Goal: Use online tool/utility: Utilize a website feature to perform a specific function

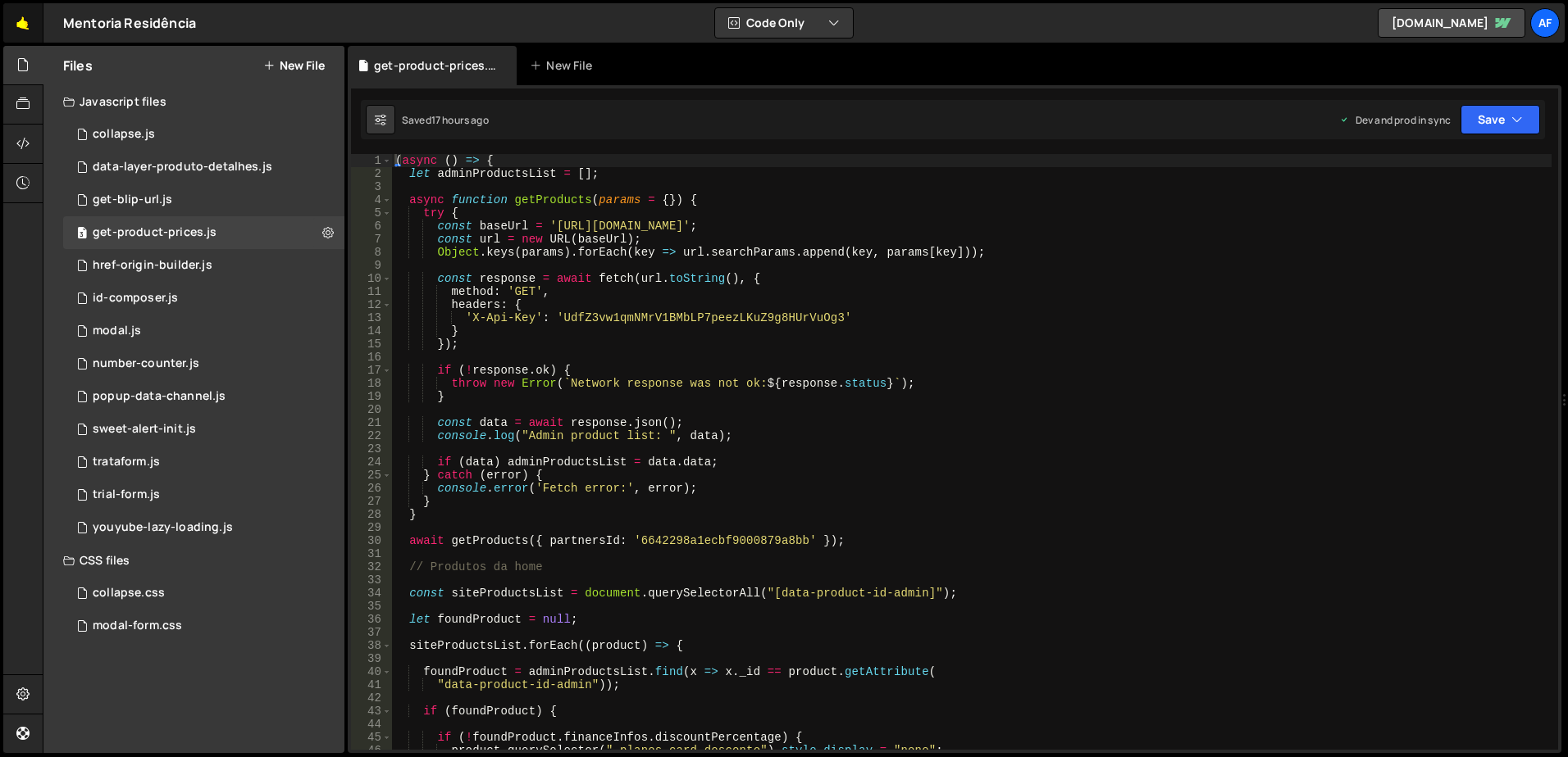
click at [21, 22] on link "🤙" at bounding box center [23, 23] width 40 height 39
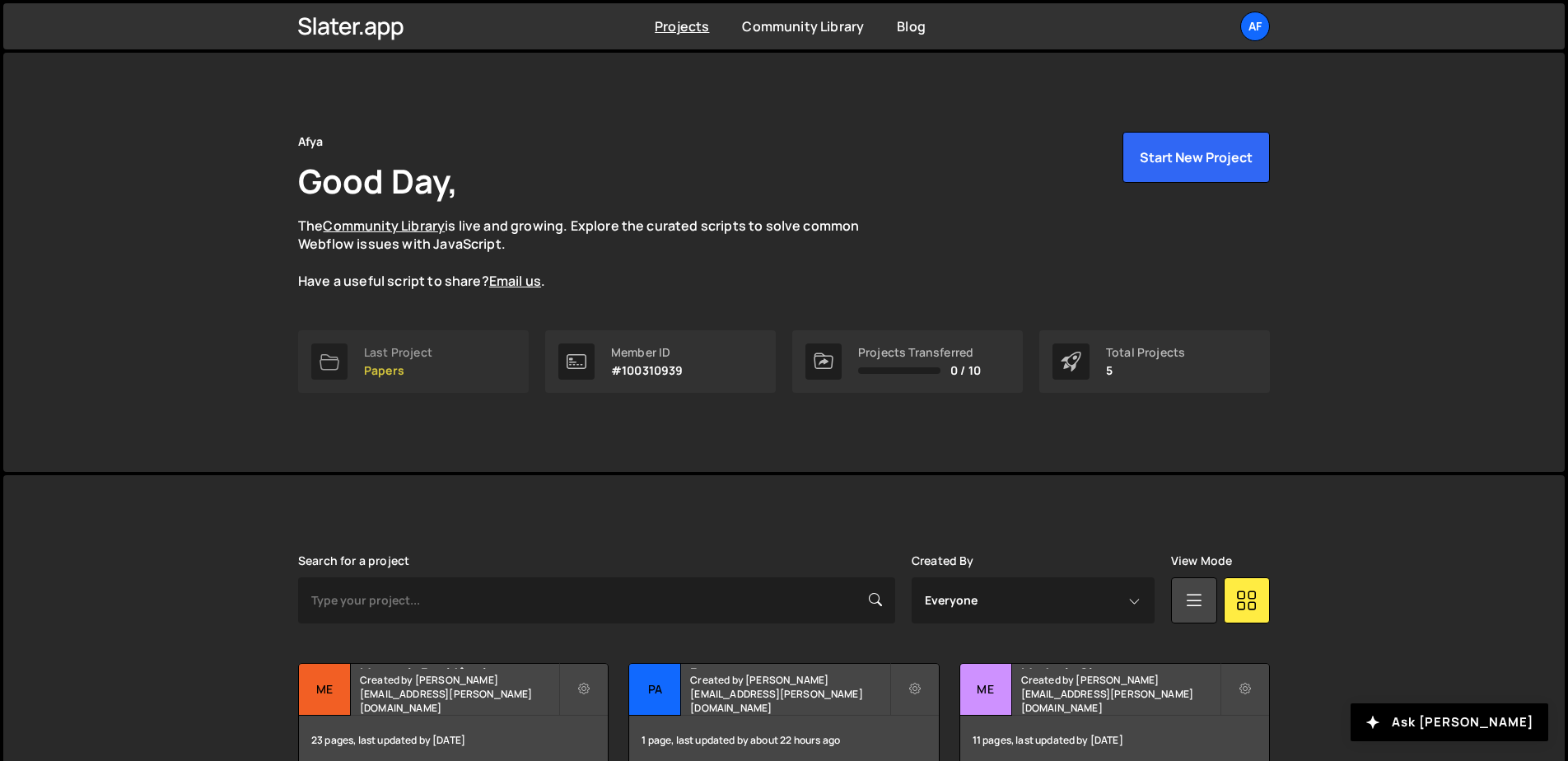
click at [449, 359] on link "Last Project Papers" at bounding box center [413, 361] width 230 height 62
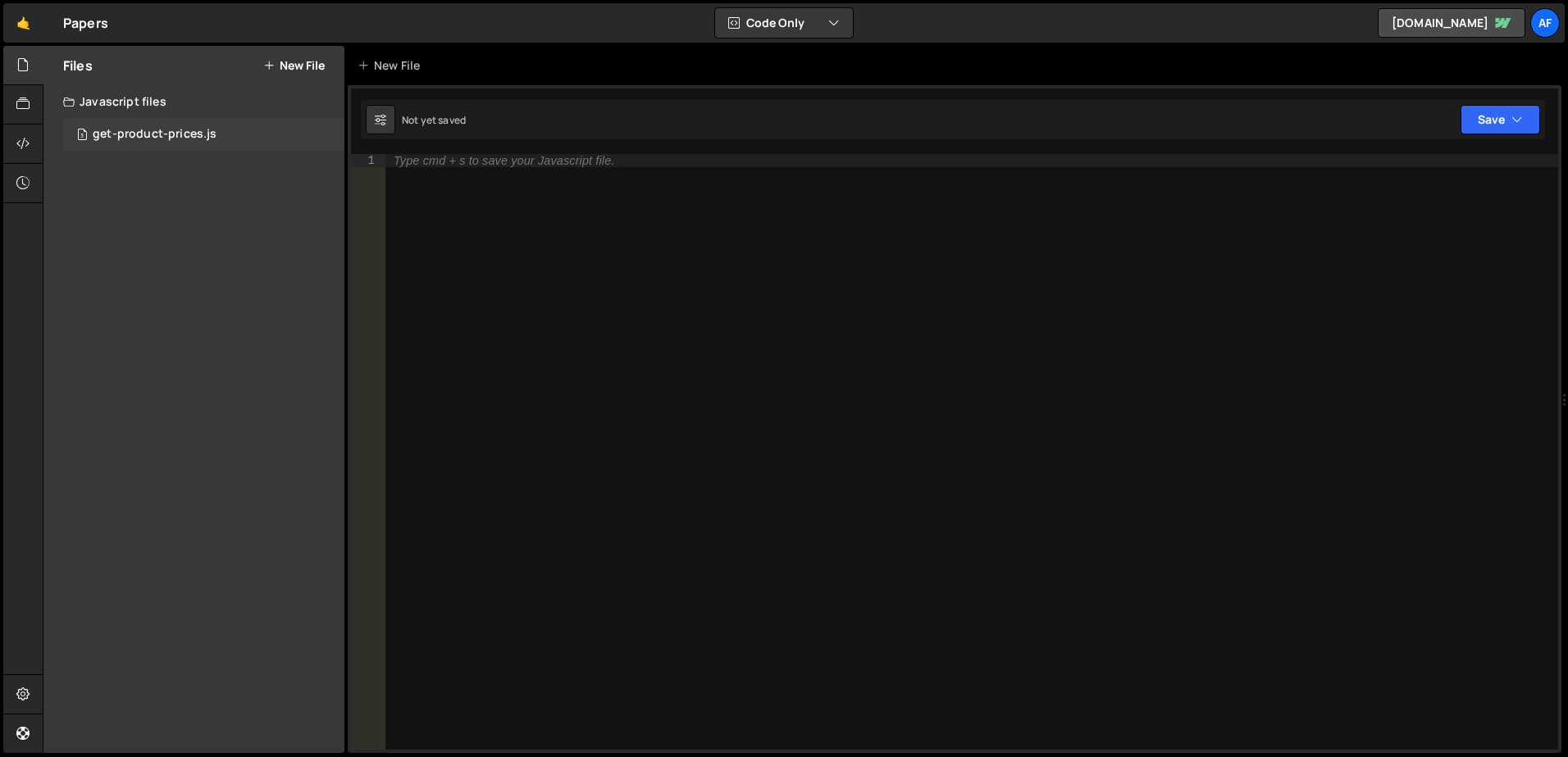
click at [158, 132] on div "get-product-prices.js" at bounding box center [155, 134] width 124 height 14
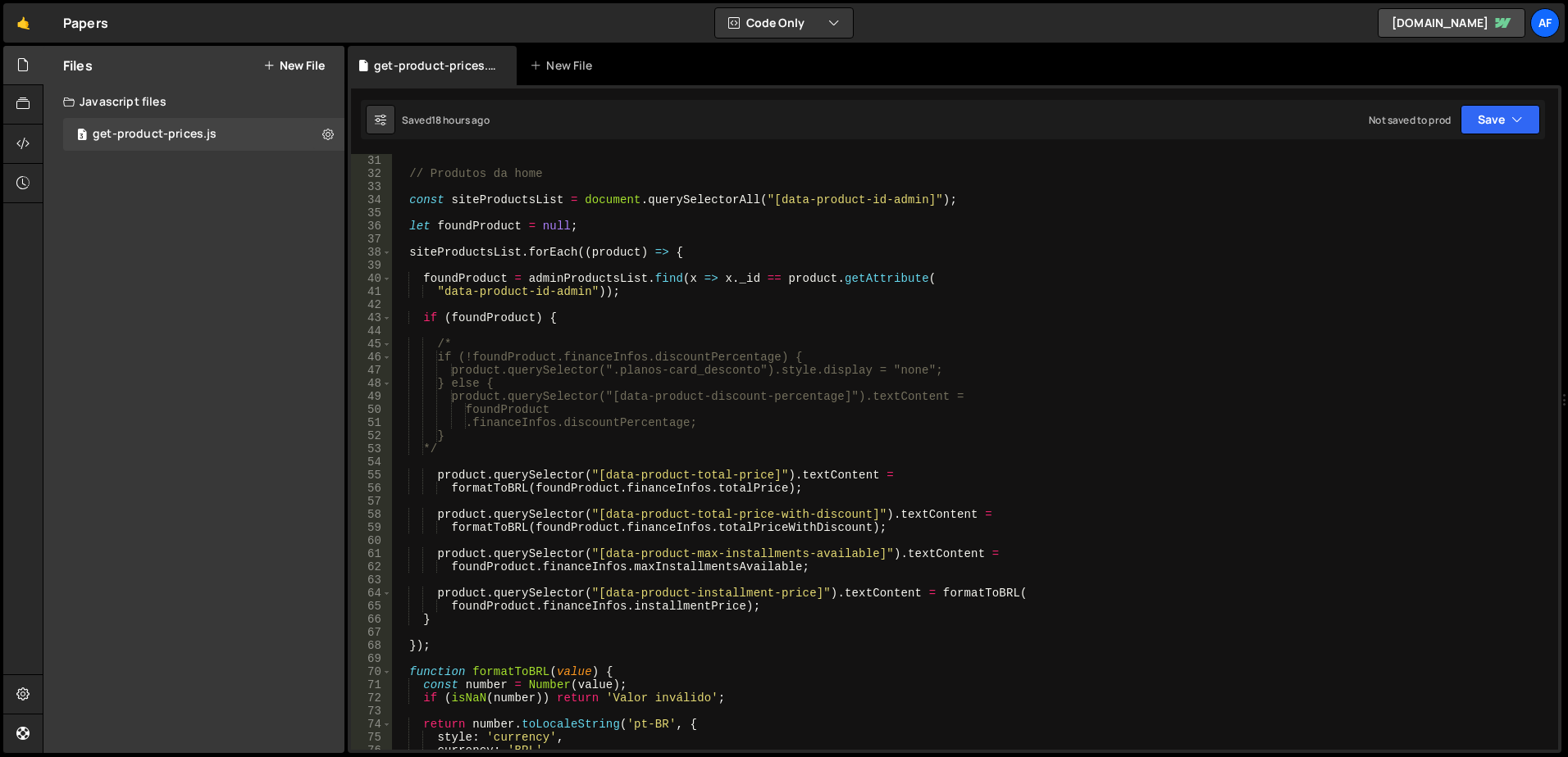
scroll to position [393, 0]
type textarea "*/"
click at [490, 449] on div "// Produtos da home const siteProductsList = document . querySelectorAll ( "[da…" at bounding box center [971, 465] width 1159 height 622
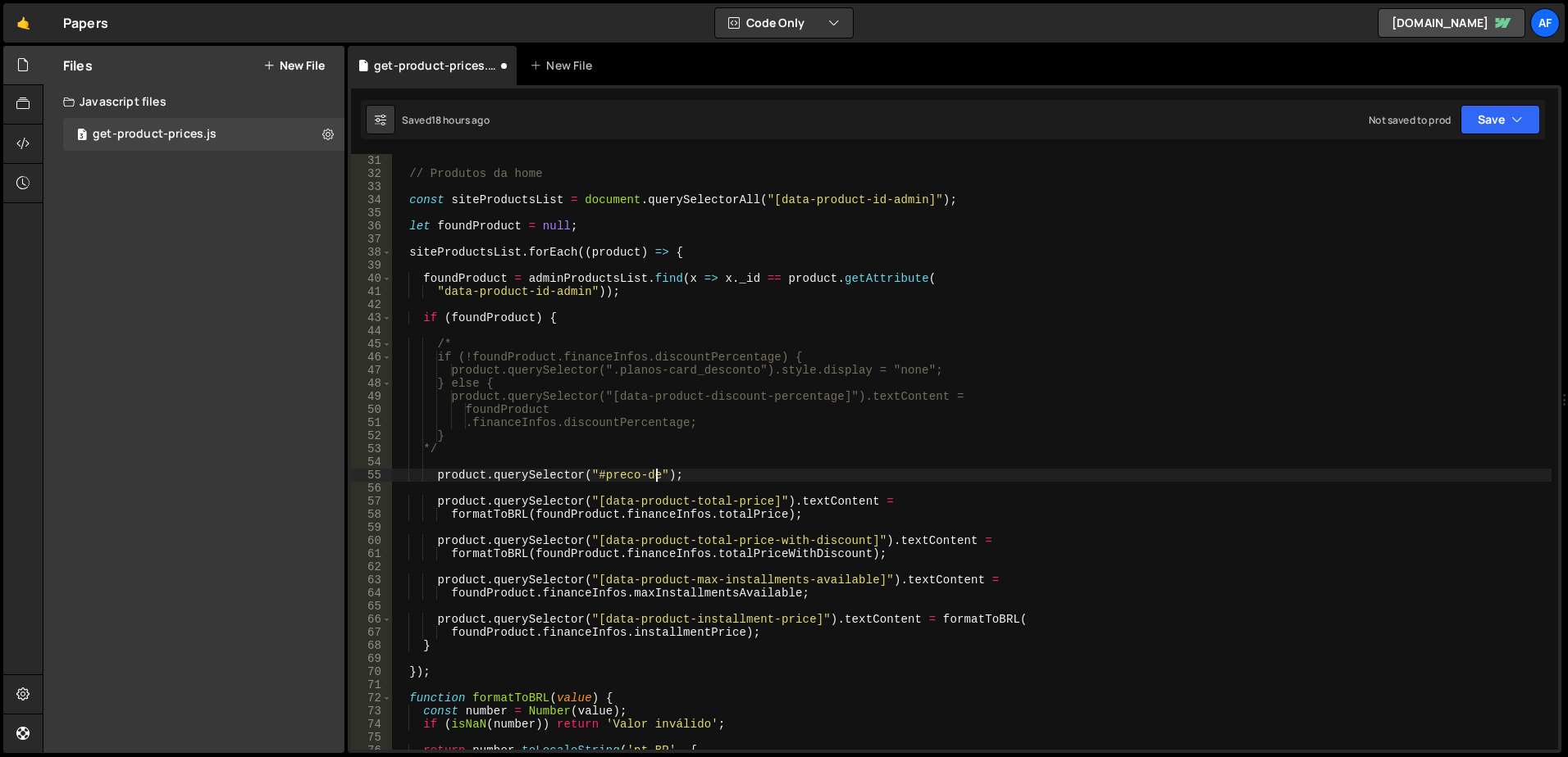
scroll to position [0, 18]
type textarea "product.querySelector("#preco-de")"
paste textarea "product.querySelector("#preco-de")"
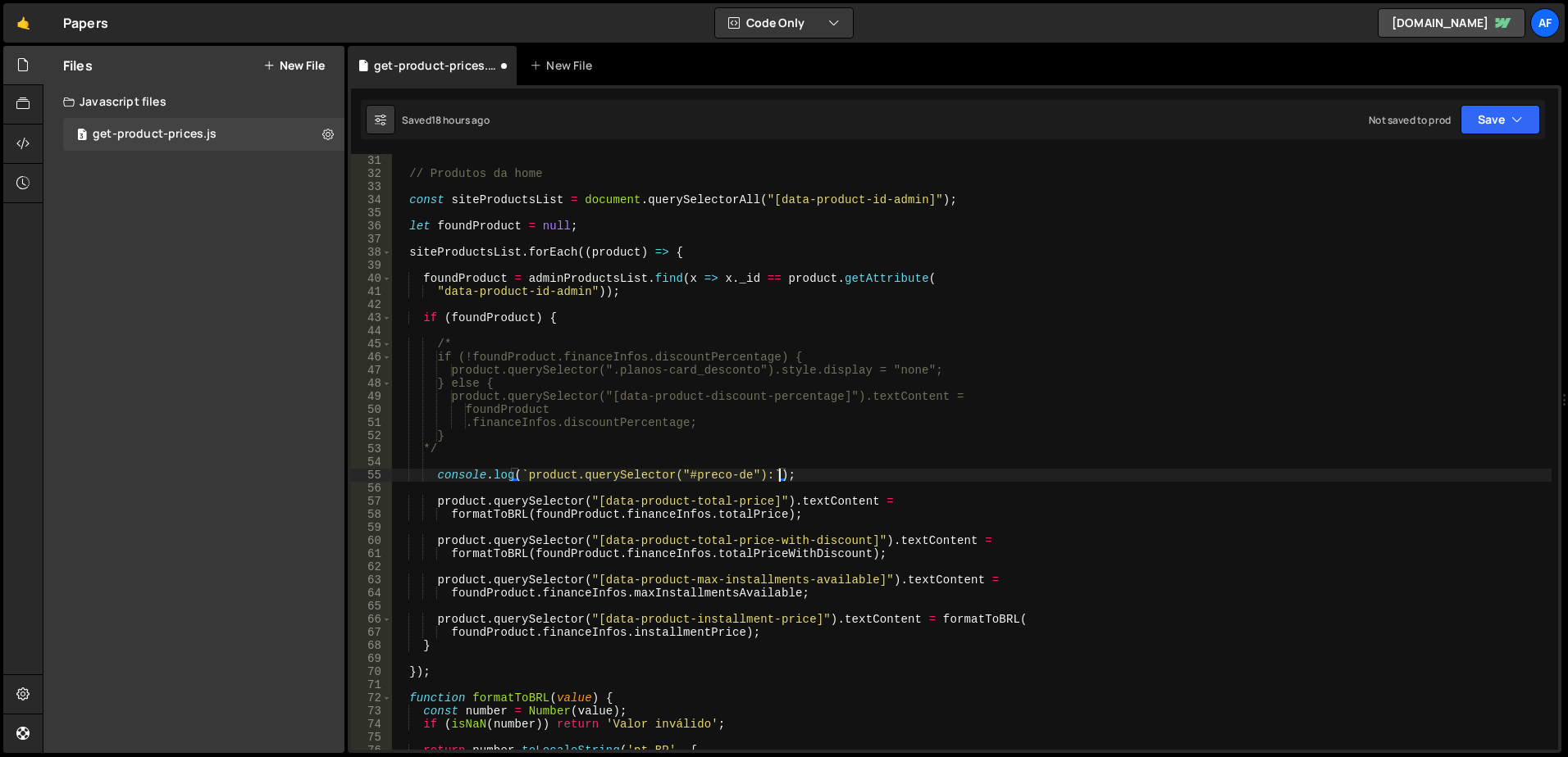
scroll to position [0, 27]
paste textarea "product.querySelector("#preco-de")"
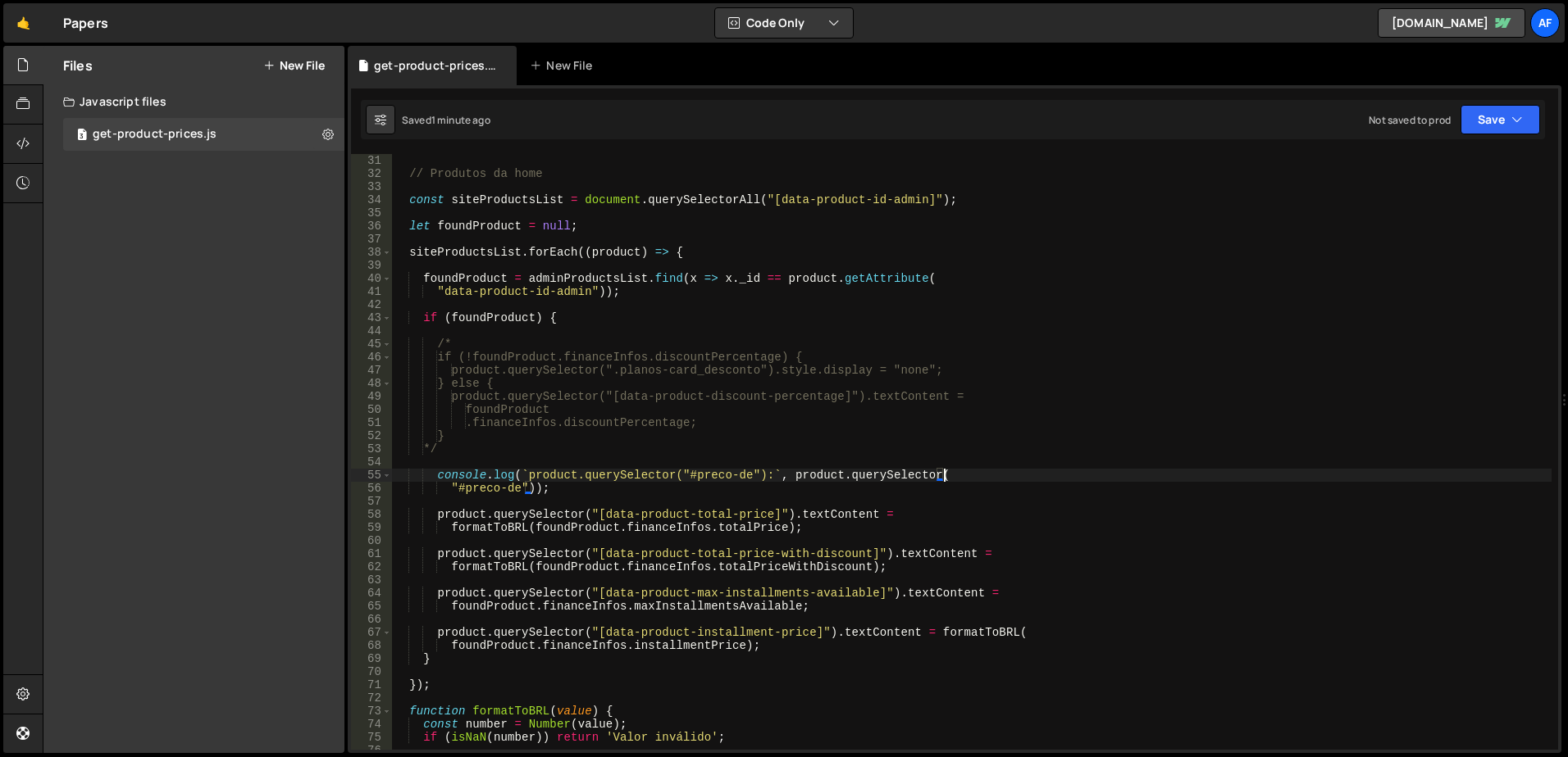
click at [525, 446] on div "// Produtos da home const siteProductsList = document . querySelectorAll ( "[da…" at bounding box center [971, 465] width 1159 height 622
type textarea "*/"
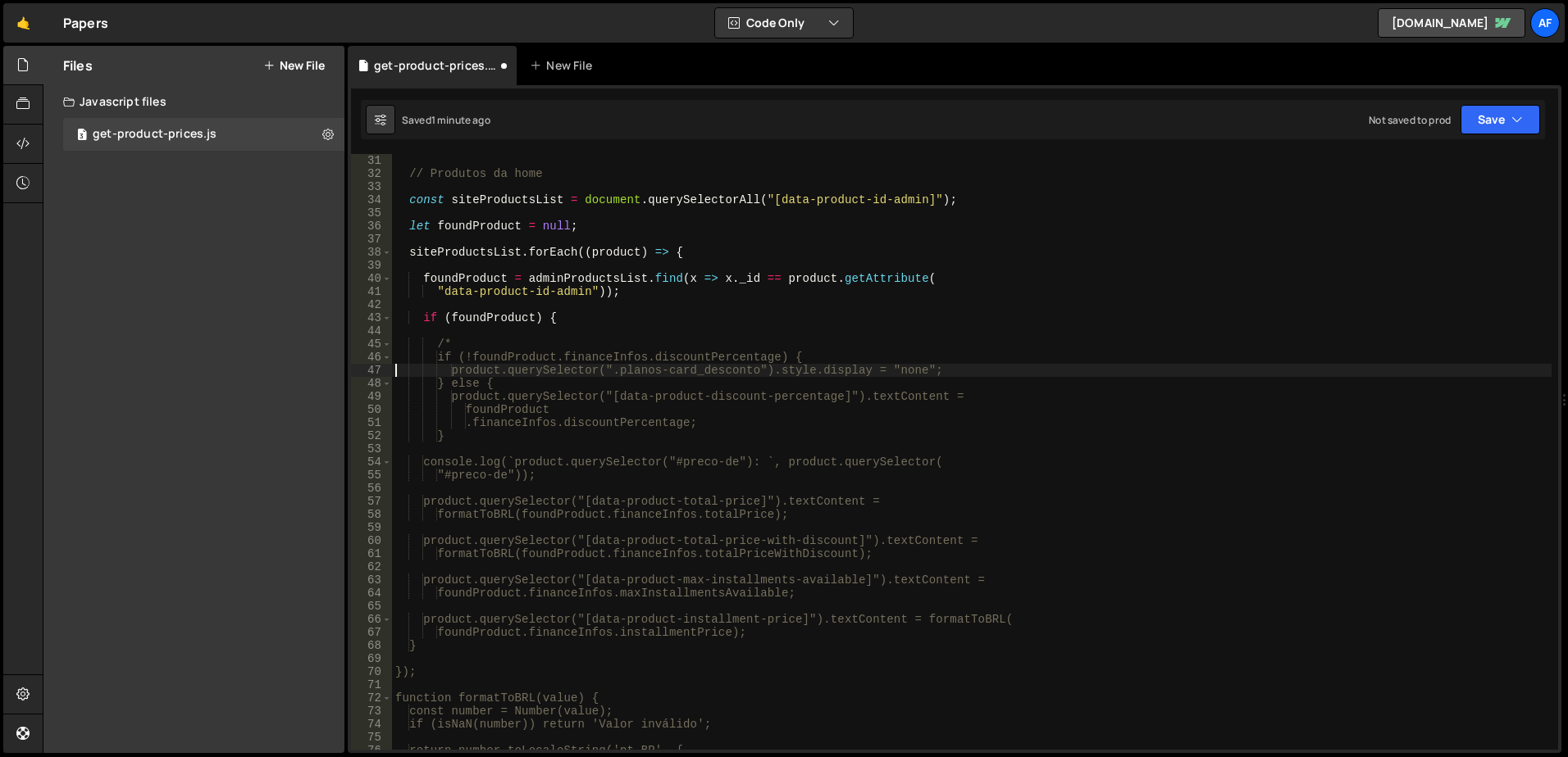
type textarea "/*"
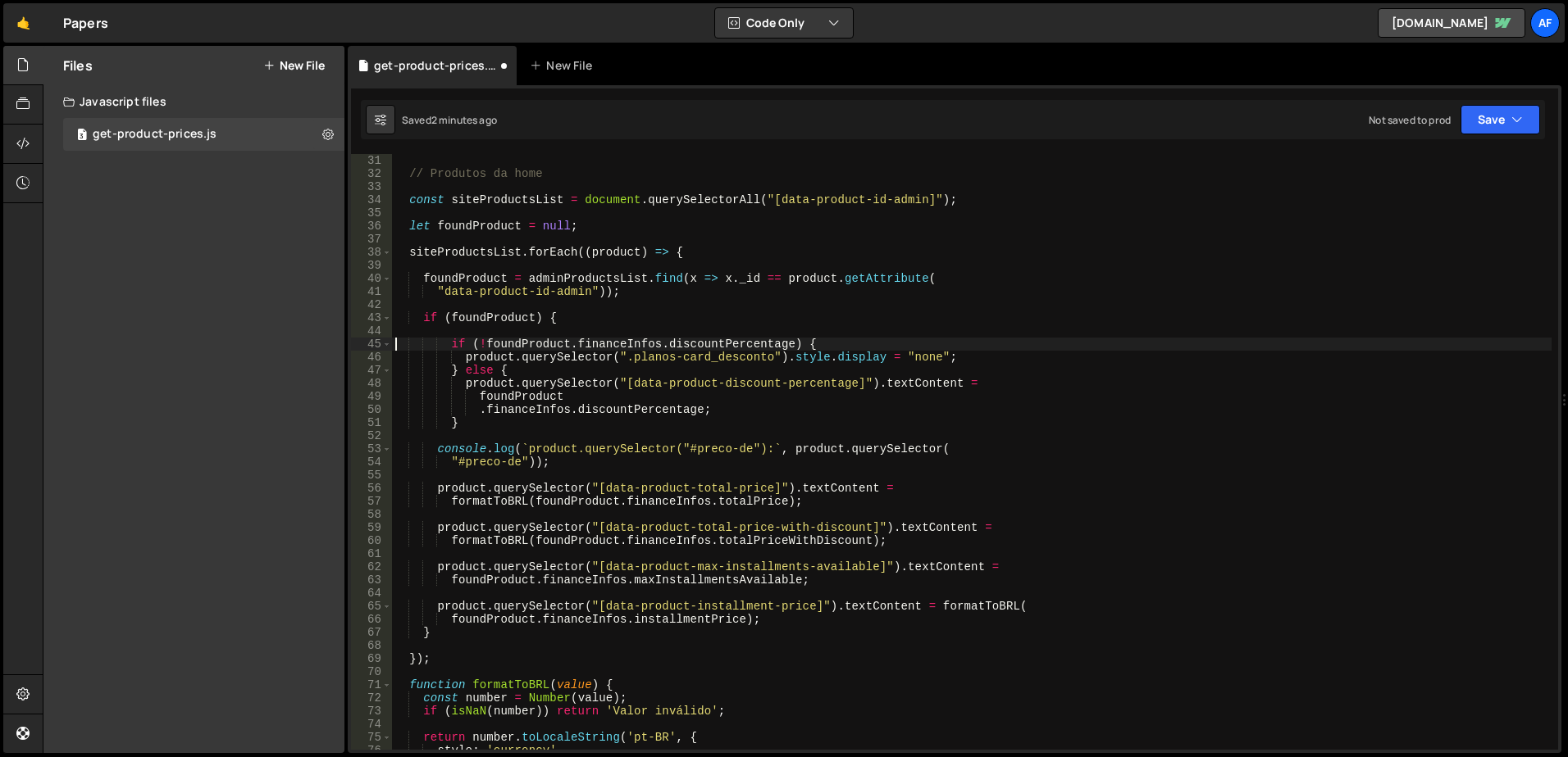
click at [659, 361] on div "// Produtos da home const siteProductsList = document . querySelectorAll ( "[da…" at bounding box center [971, 465] width 1159 height 622
drag, startPoint x: 659, startPoint y: 361, endPoint x: 724, endPoint y: 360, distance: 65.0
click at [724, 360] on div "// Produtos da home const siteProductsList = document . querySelectorAll ( "[da…" at bounding box center [971, 465] width 1159 height 622
paste textarea "data-product-has-discount"
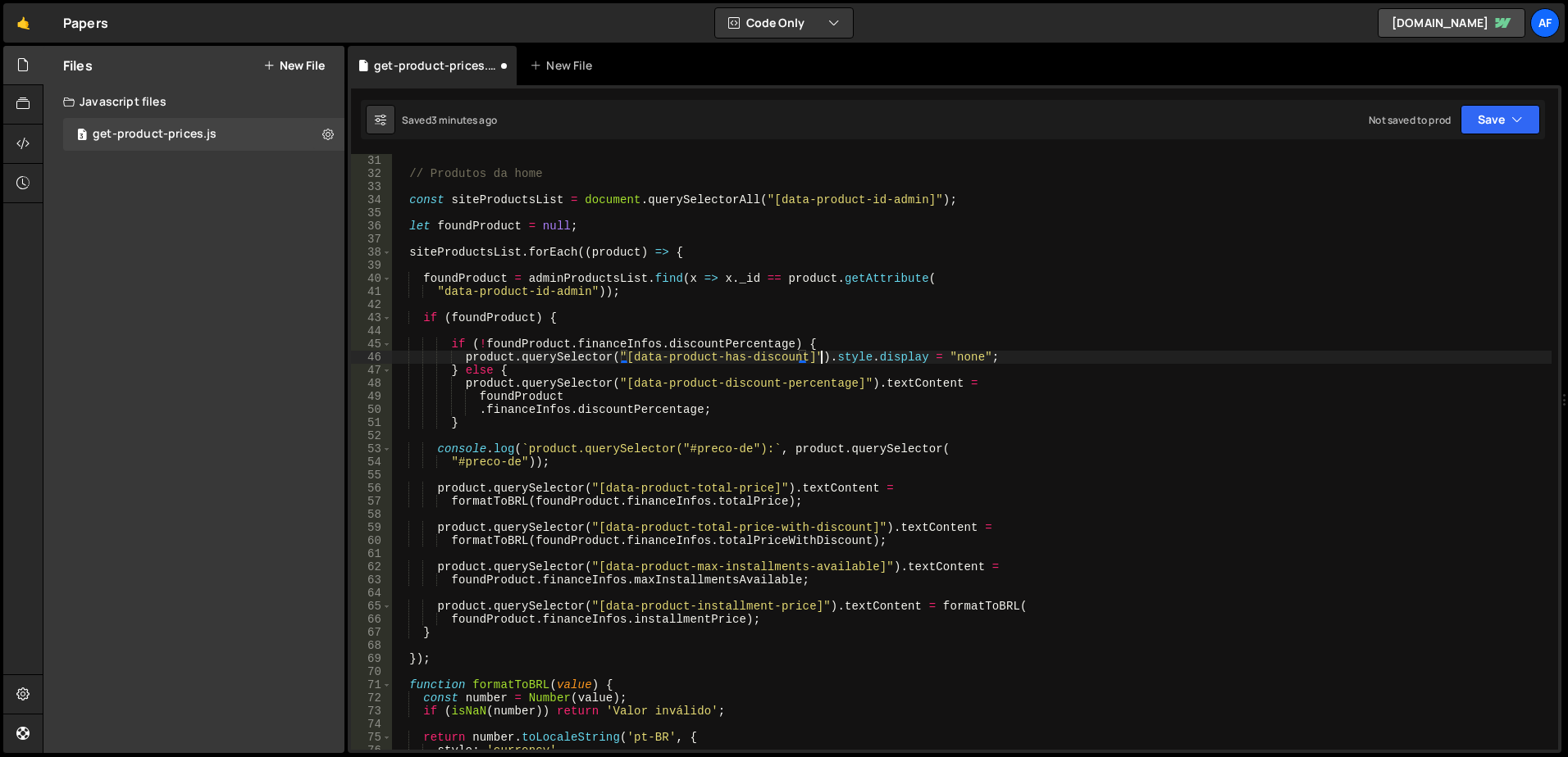
click at [821, 361] on div "// Produtos da home const siteProductsList = document . querySelectorAll ( "[da…" at bounding box center [971, 465] width 1159 height 622
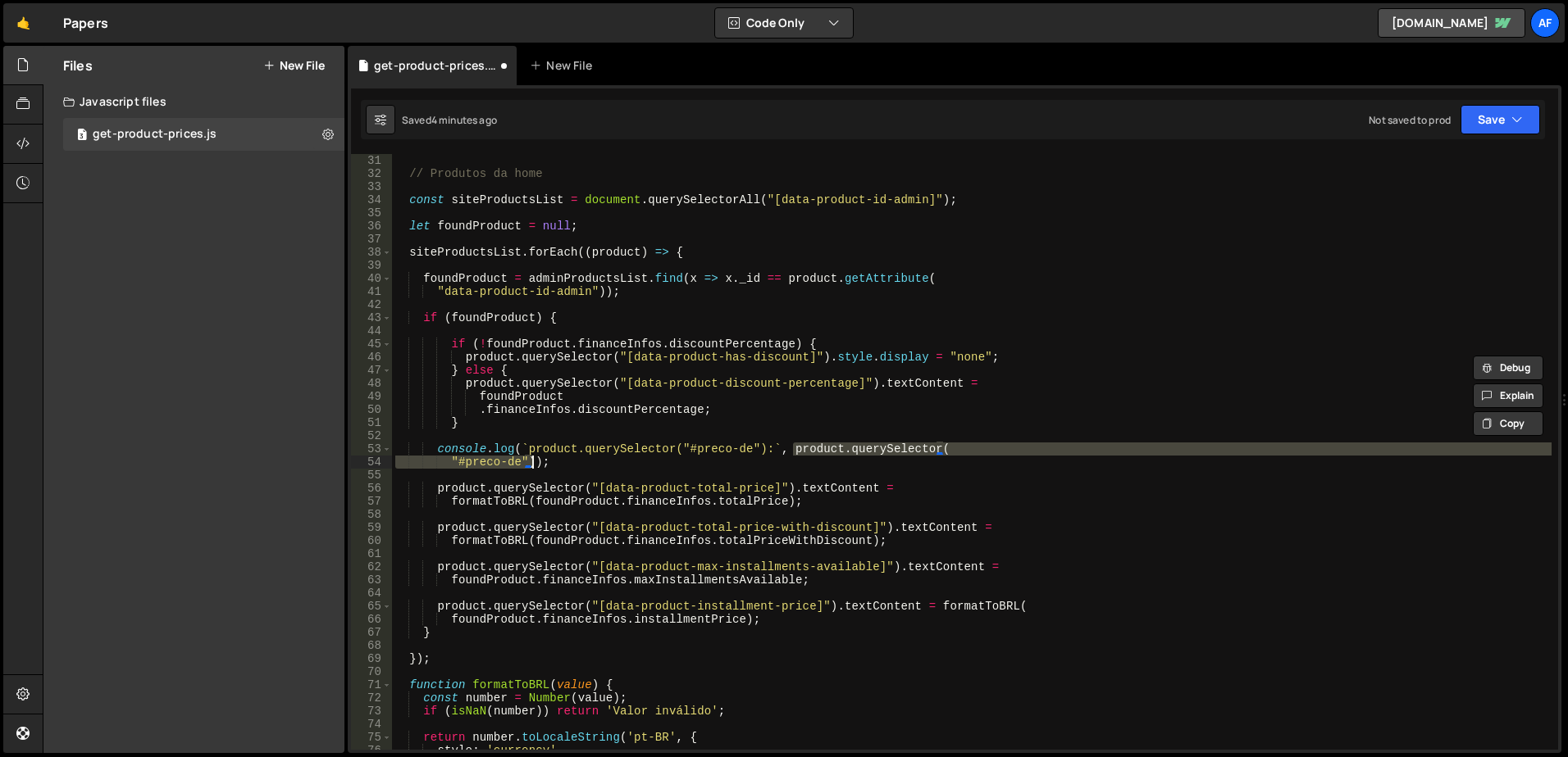
drag, startPoint x: 793, startPoint y: 451, endPoint x: 530, endPoint y: 466, distance: 263.4
click at [530, 466] on div "// Produtos da home const siteProductsList = document . querySelectorAll ( "[da…" at bounding box center [971, 465] width 1159 height 622
paste textarea ""[data-product-has-discount]"
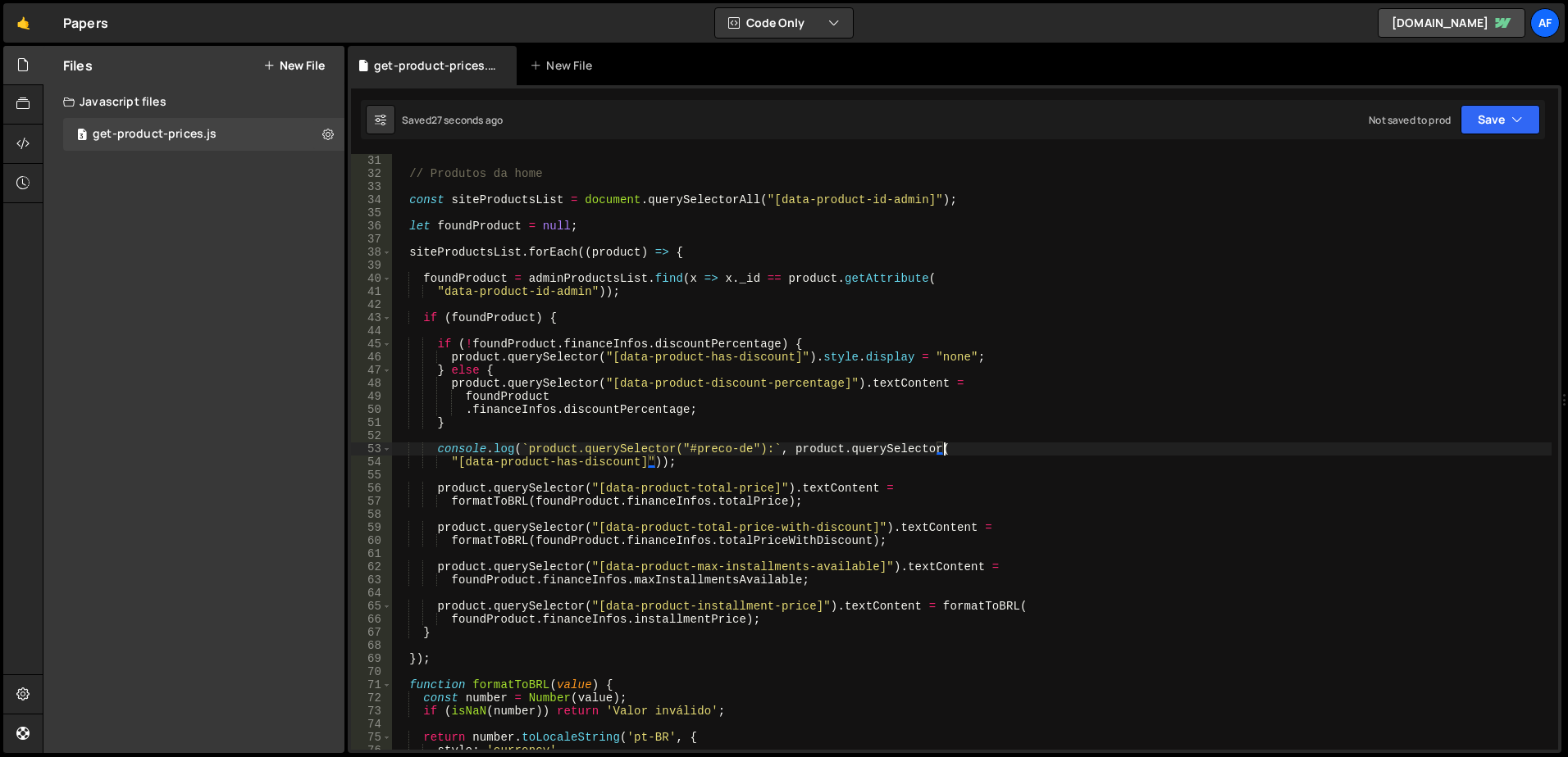
click at [524, 364] on div "// Produtos da home const siteProductsList = document . querySelectorAll ( "[da…" at bounding box center [971, 465] width 1159 height 622
type textarea "} else {"
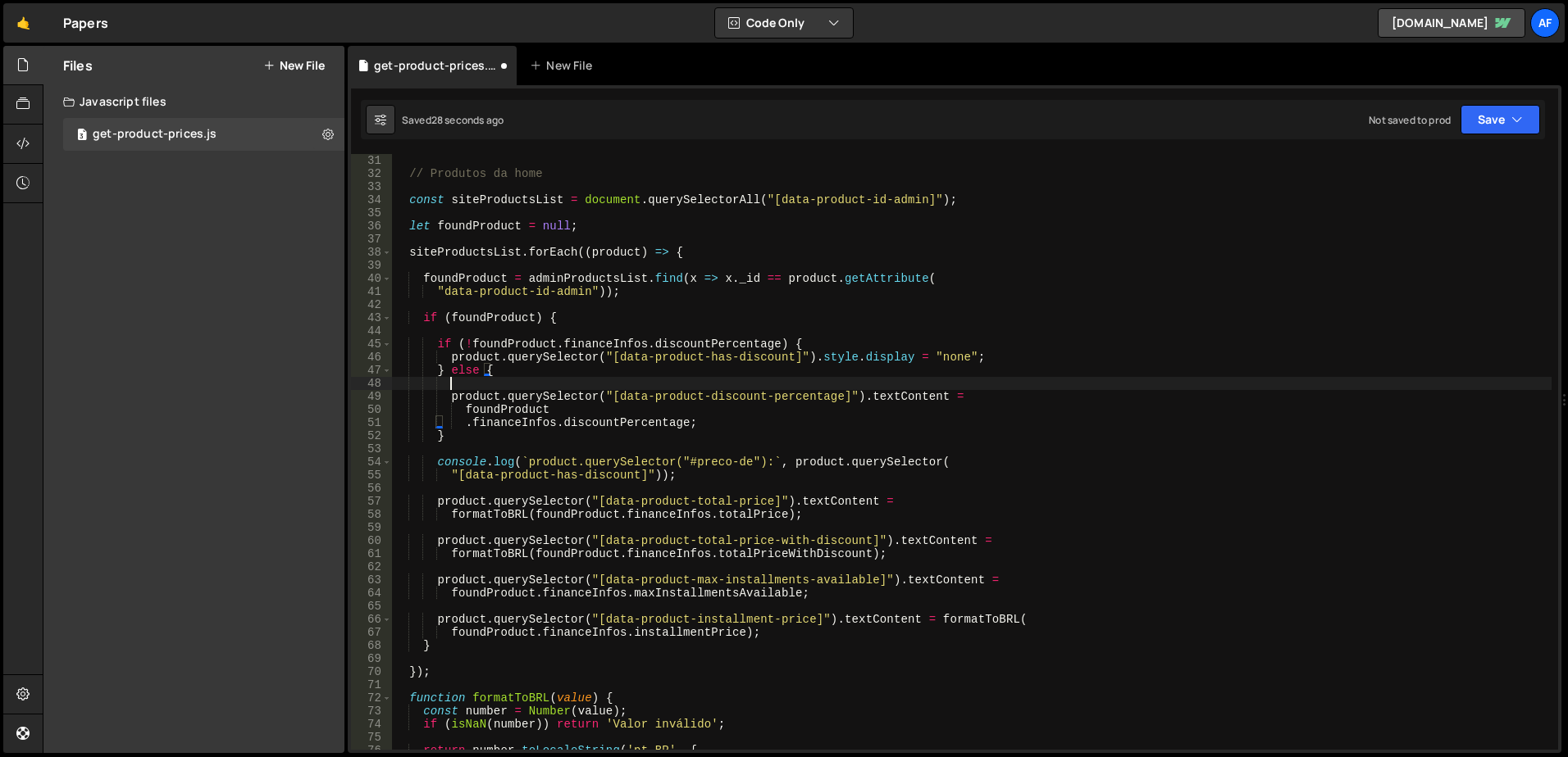
scroll to position [0, 3]
type textarea ".financeInfos.discountPercentage;"
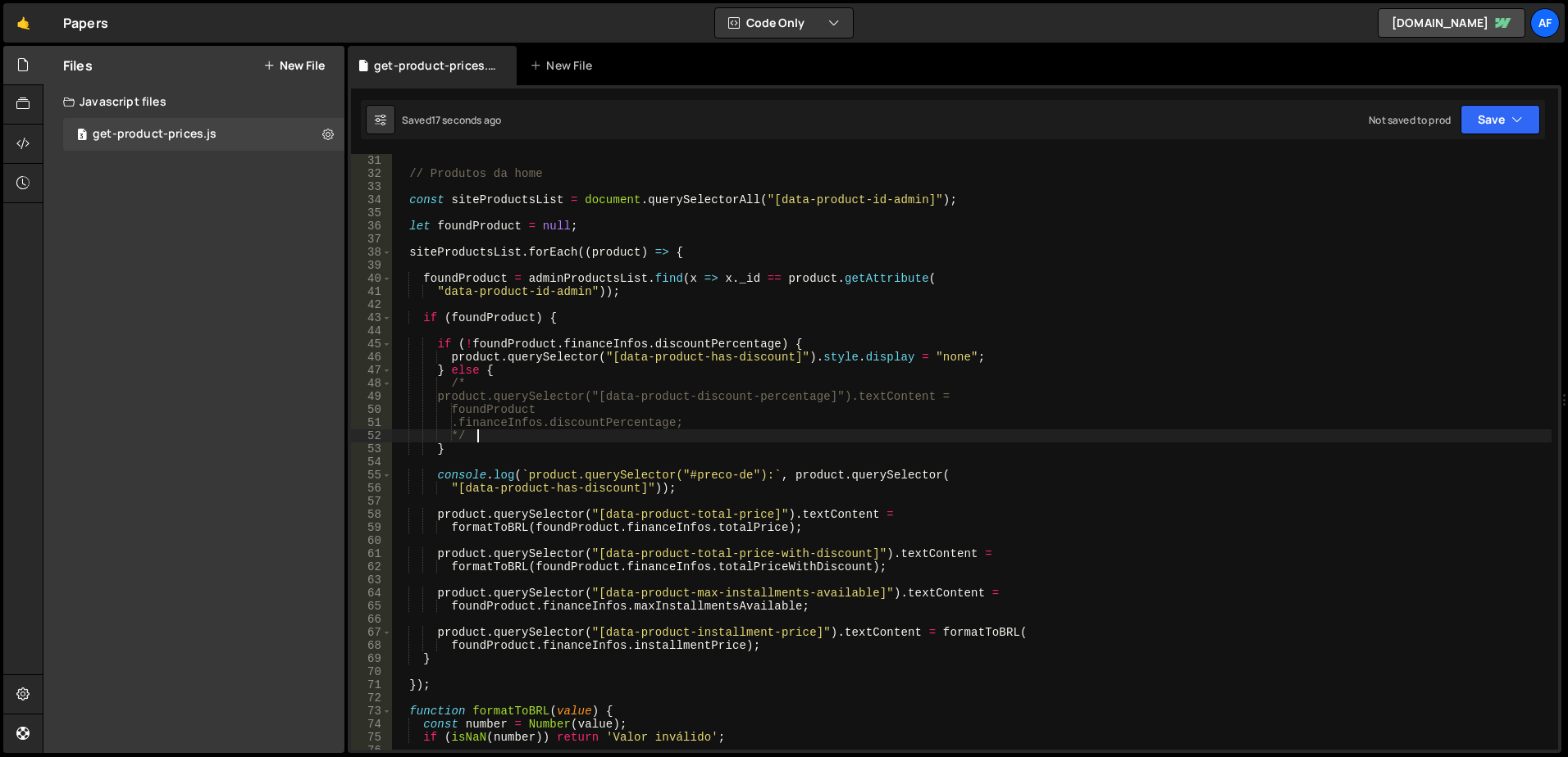
scroll to position [492, 0]
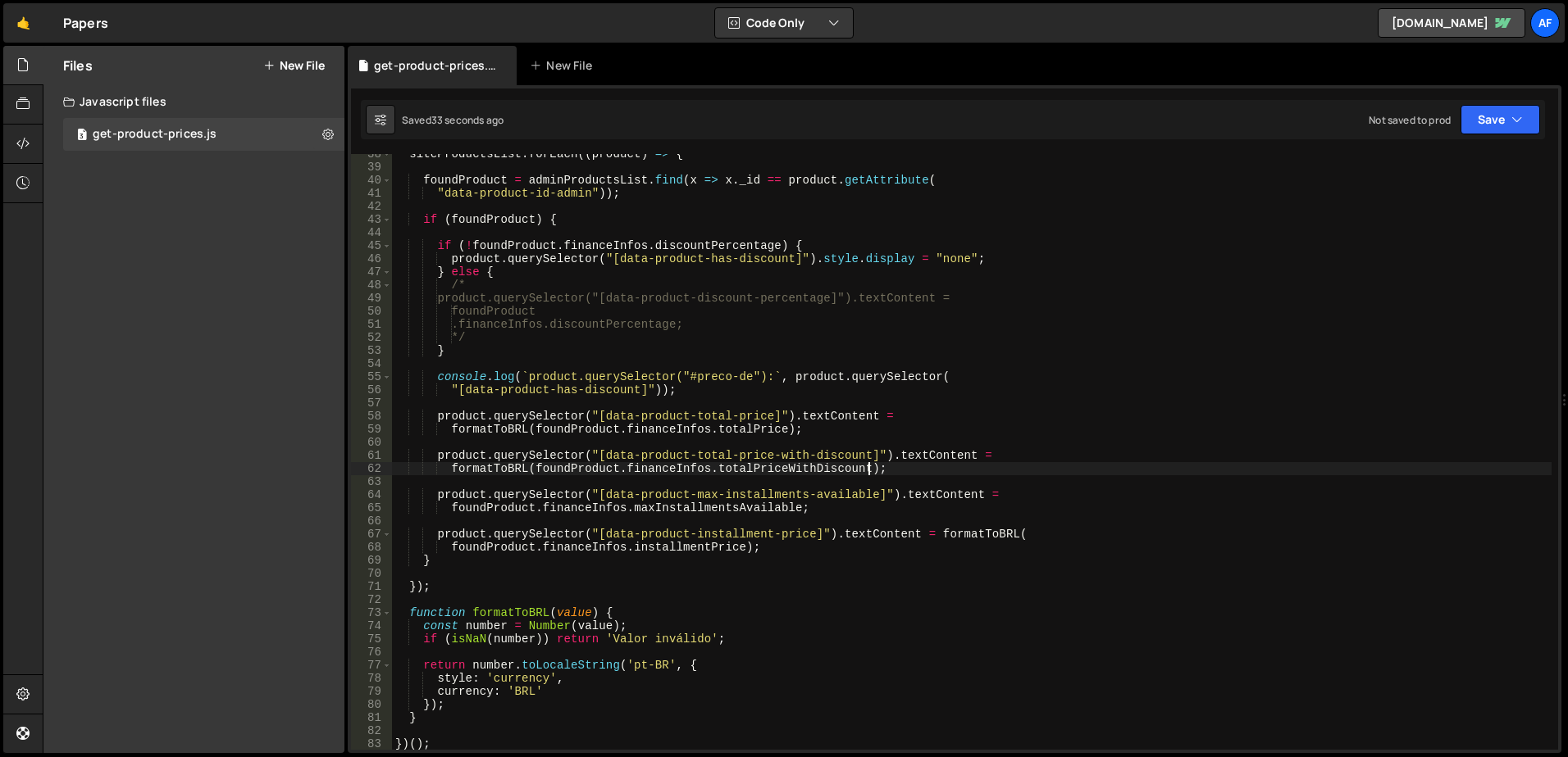
click at [866, 472] on div "siteProductsList . forEach (( product ) => { foundProduct = adminProductsList .…" at bounding box center [971, 459] width 1159 height 622
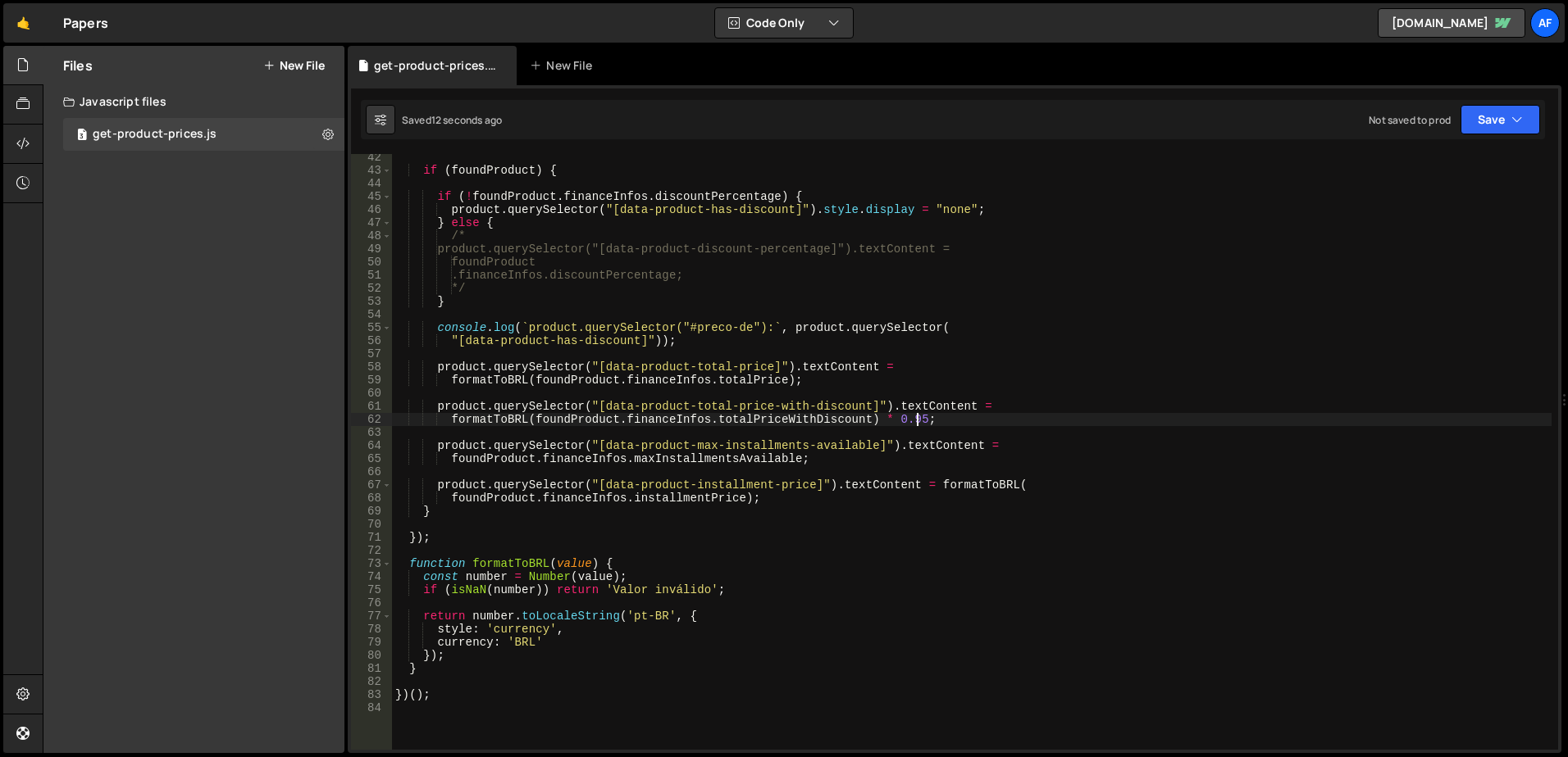
click at [873, 425] on div "if ( foundProduct ) { if ( ! foundProduct . financeInfos . discountPercentage )…" at bounding box center [971, 462] width 1159 height 622
paste textarea "* 0.95"
click at [978, 425] on div "if ( foundProduct ) { if ( ! foundProduct . financeInfos . discountPercentage )…" at bounding box center [971, 462] width 1159 height 622
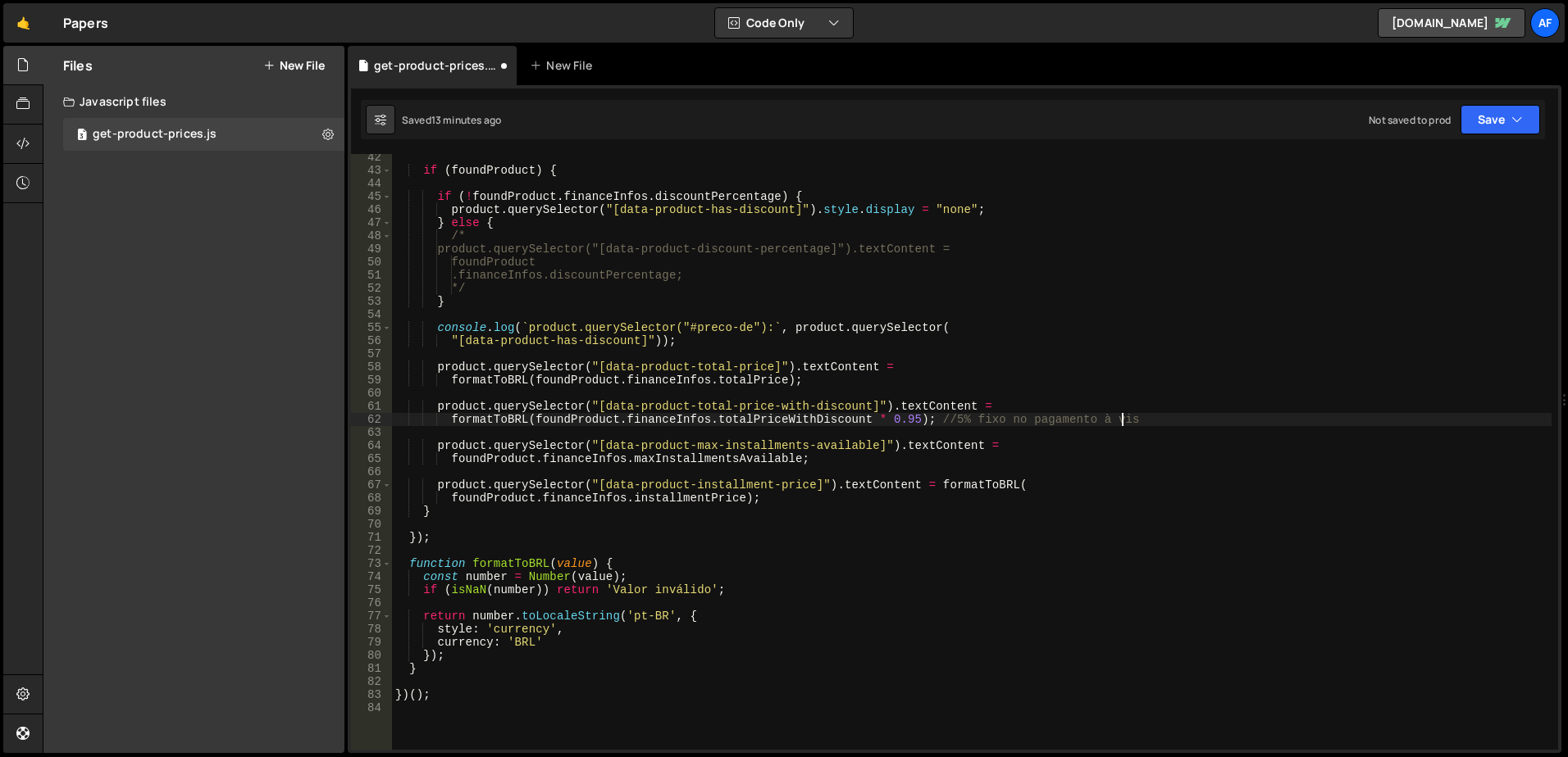
scroll to position [0, 51]
type textarea "formatToBRL(foundProduct.financeInfos.totalPriceWithDiscount *"
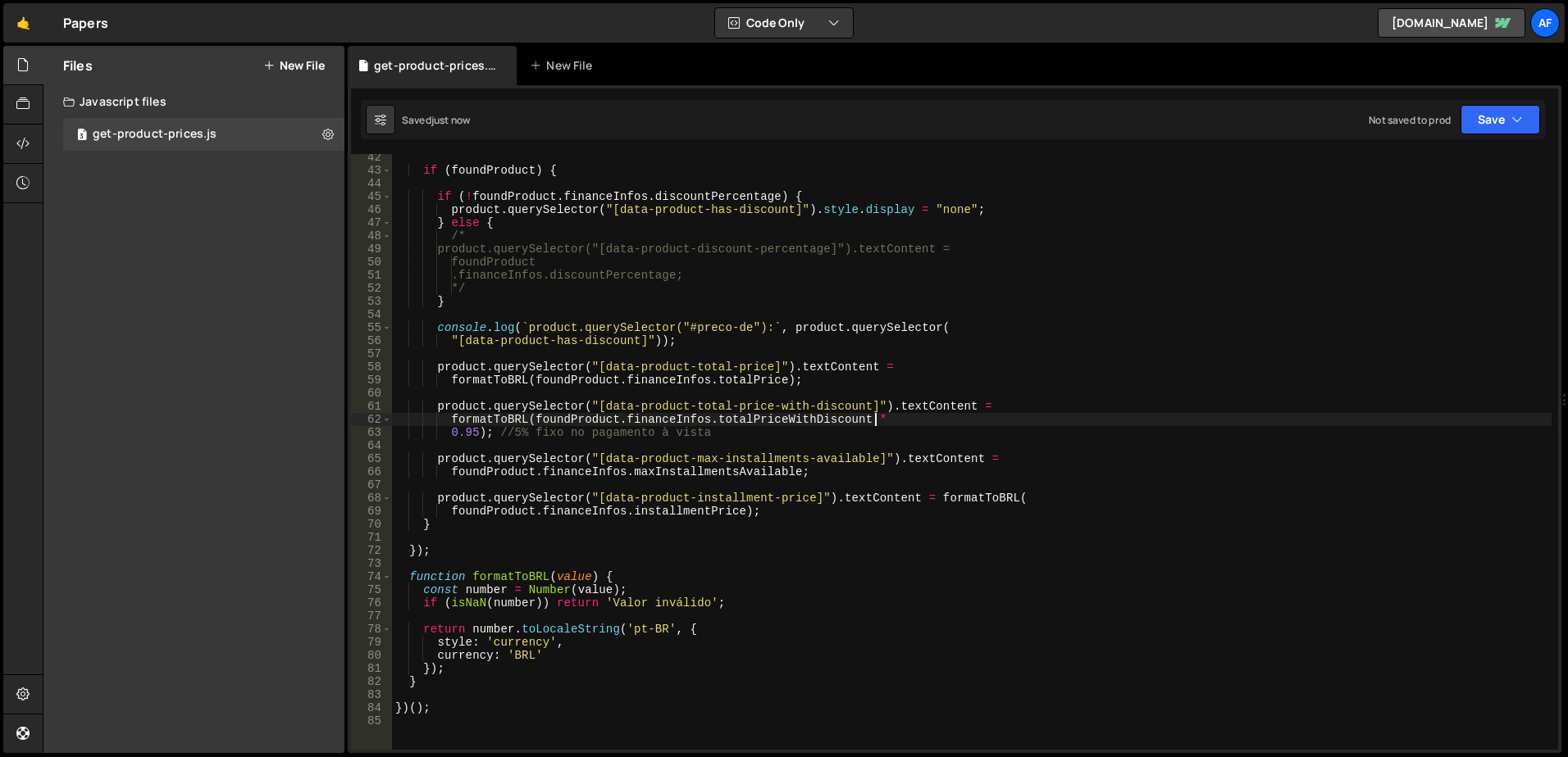
click at [501, 439] on div "if ( foundProduct ) { if ( ! foundProduct . financeInfos . discountPercentage )…" at bounding box center [971, 462] width 1159 height 622
type textarea "product.querySelector("[data-product-total-price-with-discount]").textContent ="
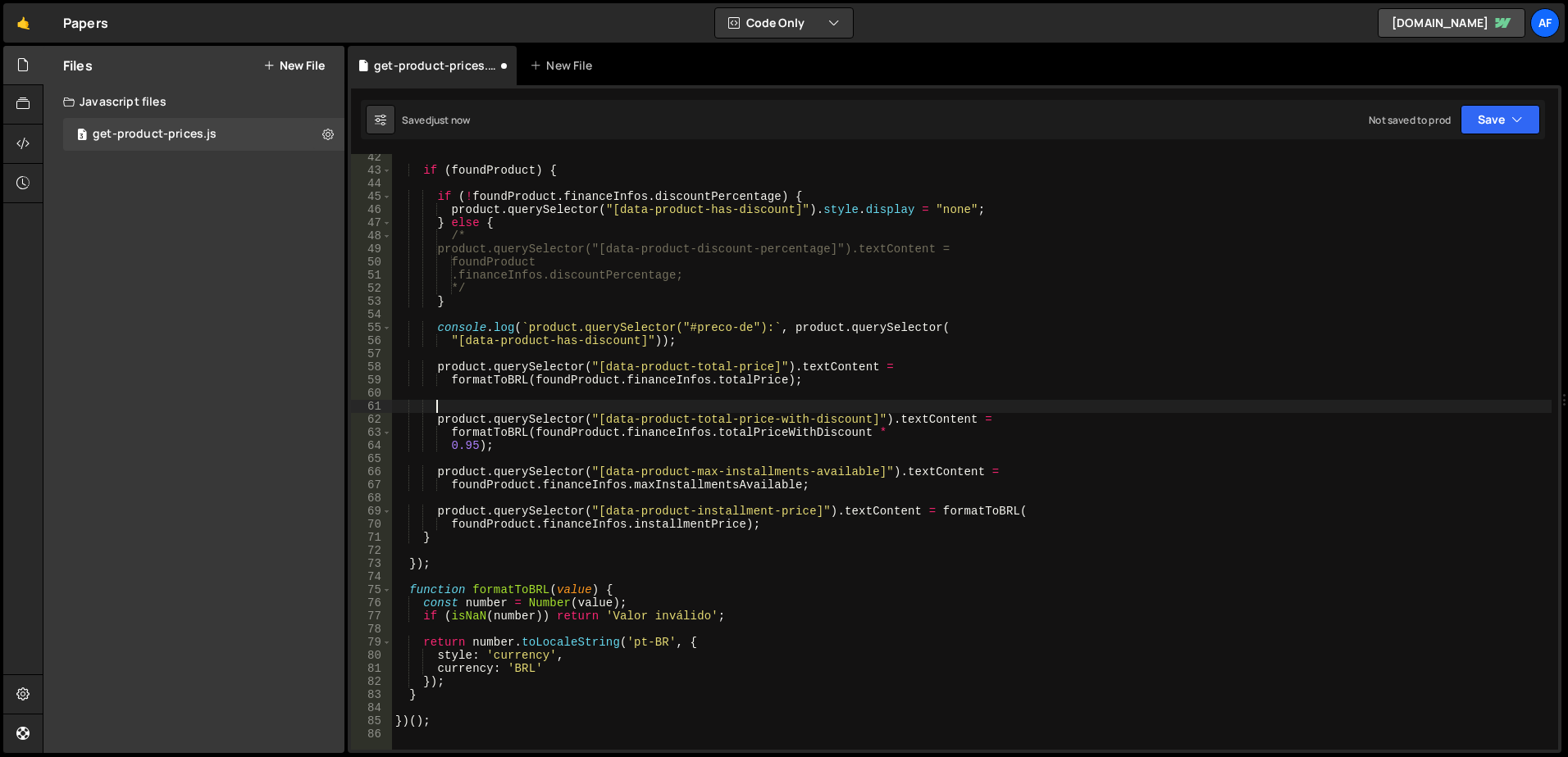
paste textarea "//5% fixo no pagamento à vista"
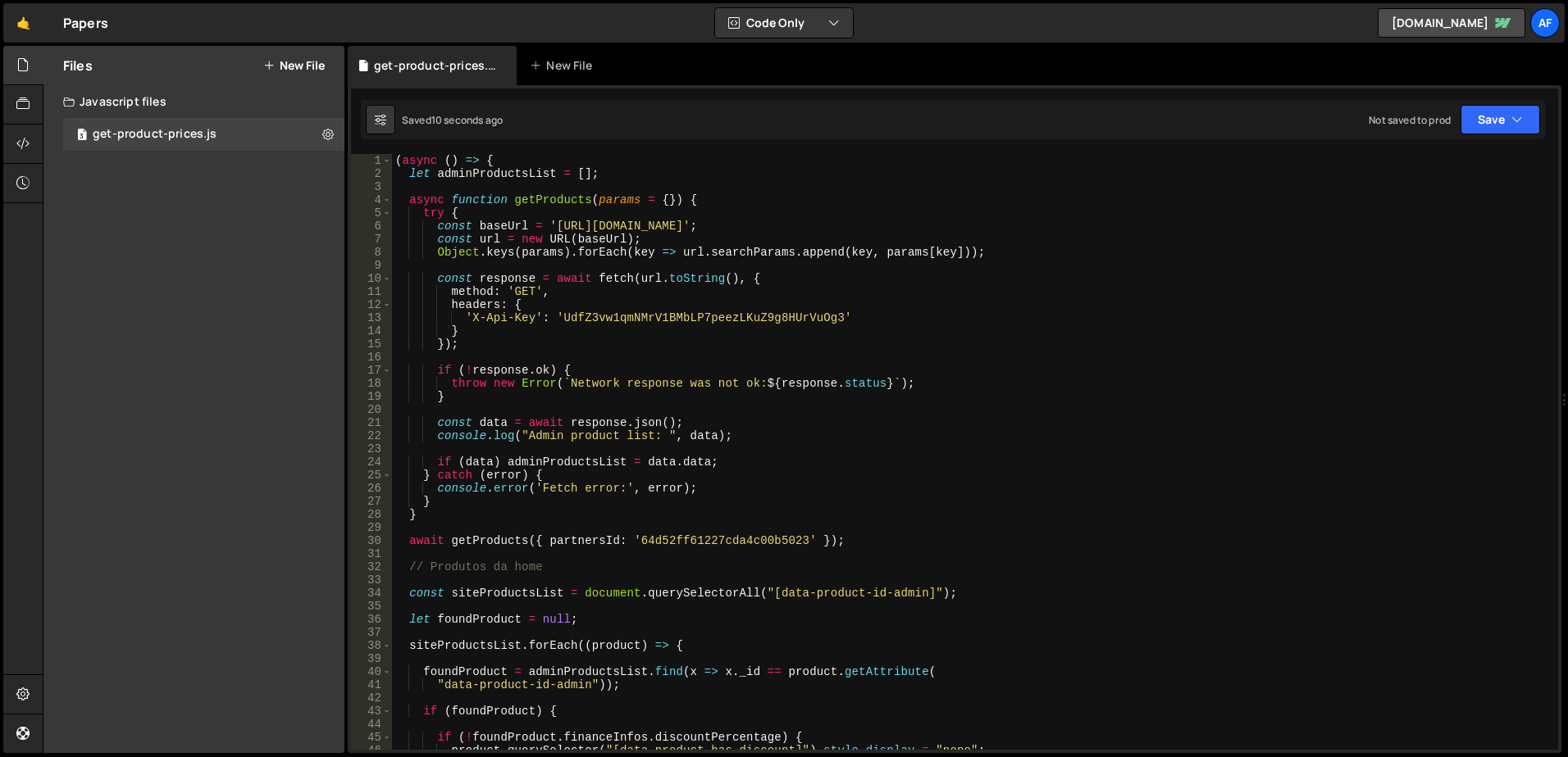
type textarea "formatToBRL(foundProduct.financeInfos.totalPriceWithDiscount * 0.95);"
